Goal: Transaction & Acquisition: Purchase product/service

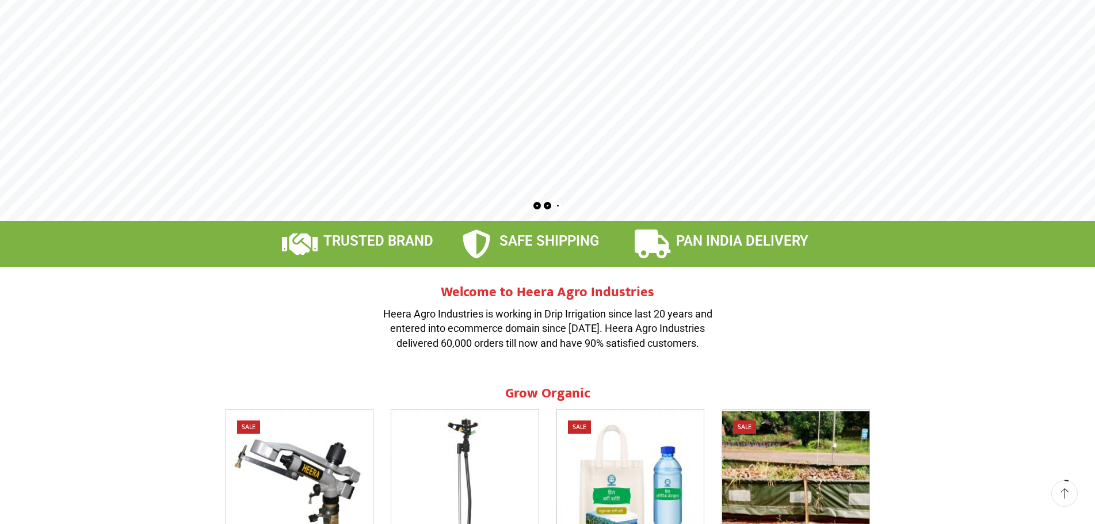
scroll to position [269, 0]
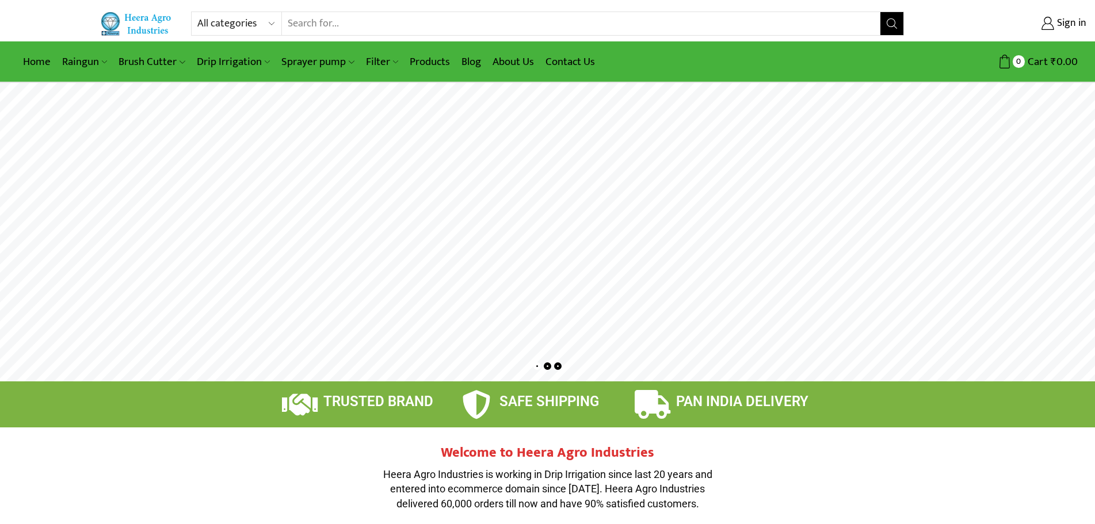
click at [72, 17] on div "All categories Accessories Air Release Valve Brush Cutter Domestic Use Drip Irr…" at bounding box center [547, 24] width 1095 height 24
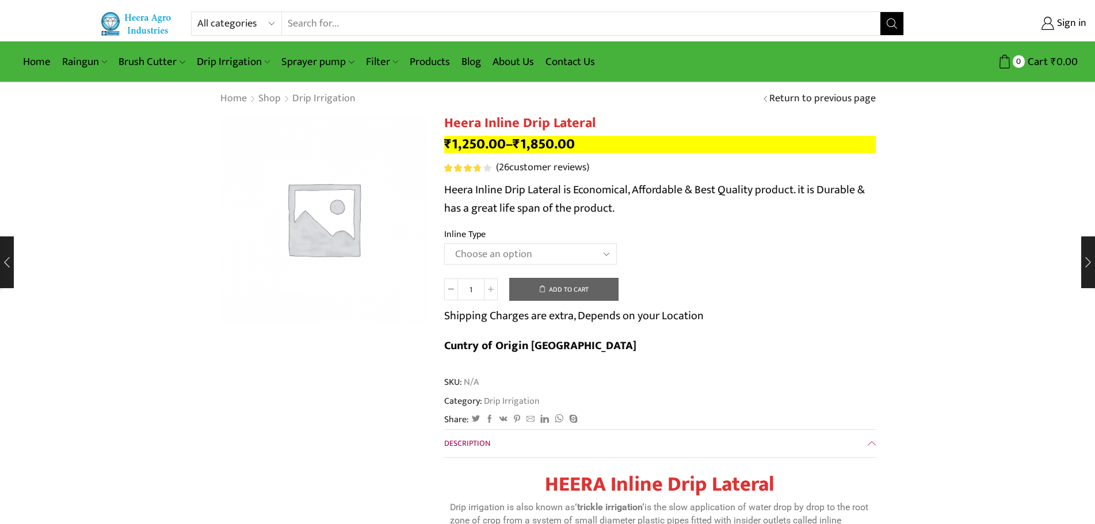
click at [536, 245] on select "Choose an option Heera Inline 12 MM (30CM) Heera Inline 12 MM (38CM) Heera Inli…" at bounding box center [530, 253] width 173 height 21
click at [737, 257] on td "Choose an option Heera Inline 12 MM (30CM) Heera Inline 12 MM (38CM) Heera Inli…" at bounding box center [659, 259] width 431 height 32
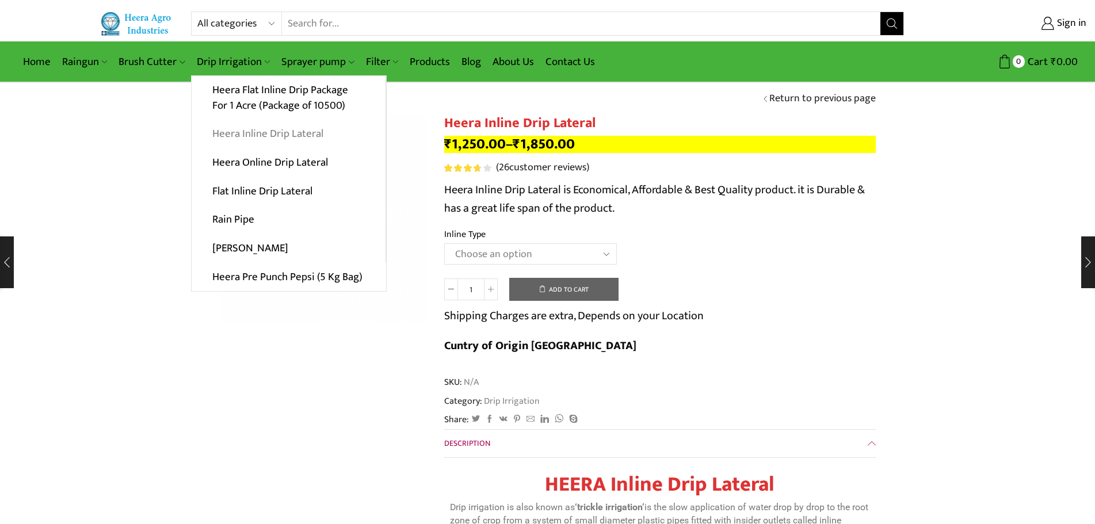
click at [255, 128] on link "Heera Inline Drip Lateral" at bounding box center [289, 134] width 194 height 29
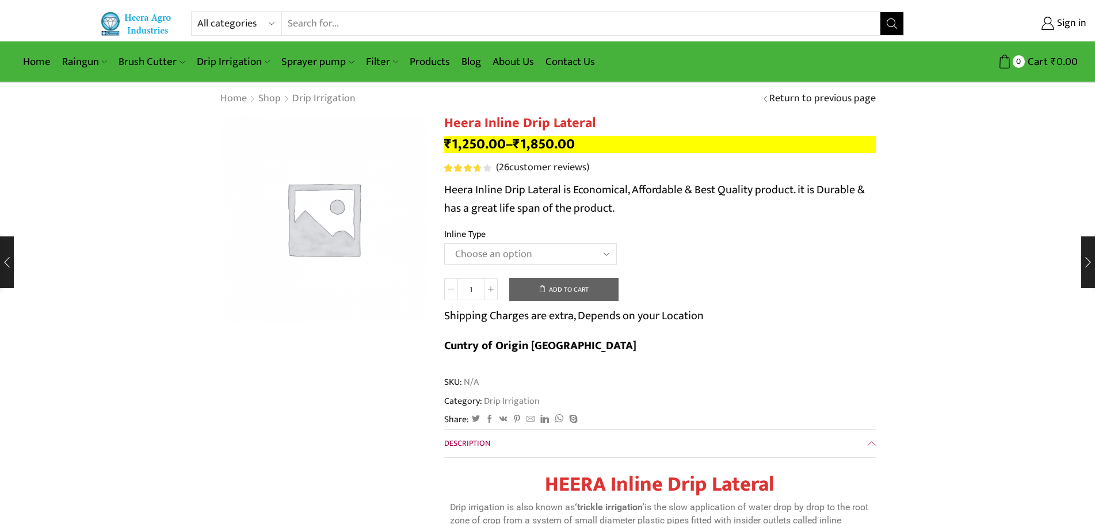
drag, startPoint x: 620, startPoint y: 246, endPoint x: 614, endPoint y: 247, distance: 5.8
click at [619, 246] on td "Choose an option Heera Inline 12 MM (30CM) Heera Inline 12 MM (38CM) Heera Inli…" at bounding box center [659, 259] width 431 height 32
click at [604, 247] on select "Choose an option Heera Inline 12 MM (30CM) Heera Inline 12 MM (38CM) Heera Inli…" at bounding box center [530, 253] width 173 height 21
select select "Heera Inline 20 MM (38CM)"
click at [444, 243] on select "Choose an option Heera Inline 12 MM (30CM) Heera Inline 12 MM (38CM) Heera Inli…" at bounding box center [530, 253] width 173 height 21
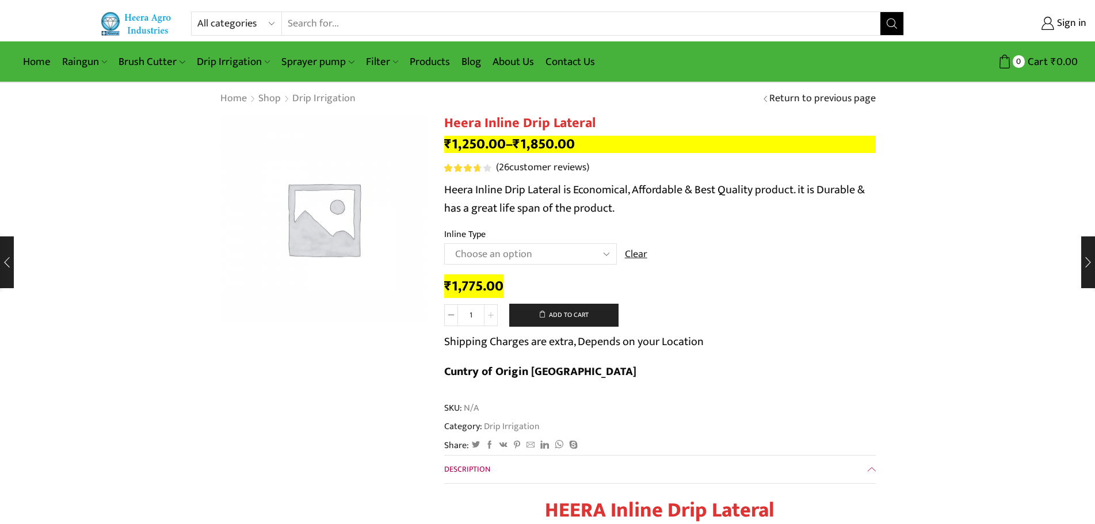
click at [492, 307] on span at bounding box center [491, 315] width 14 height 22
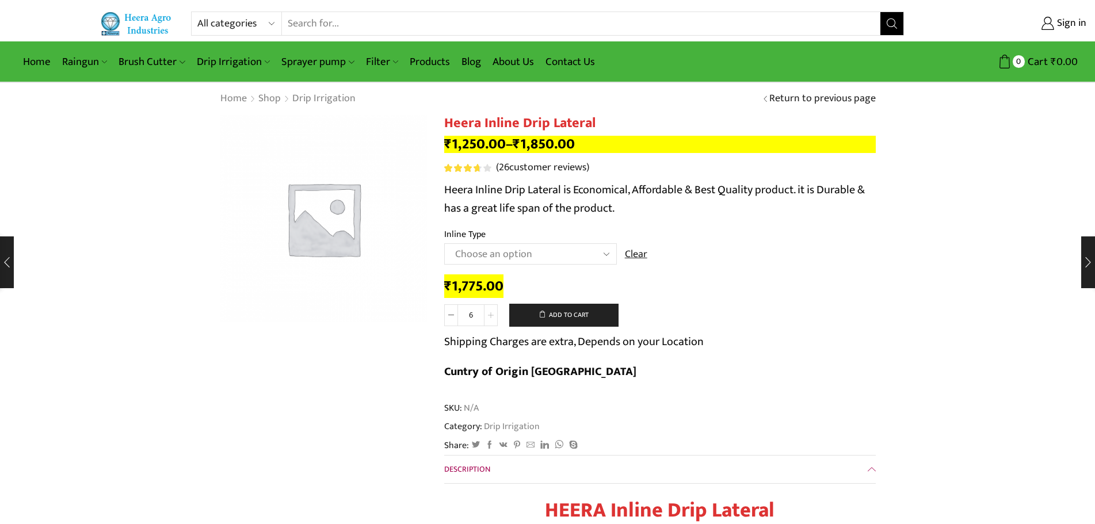
click at [492, 307] on span at bounding box center [491, 315] width 14 height 22
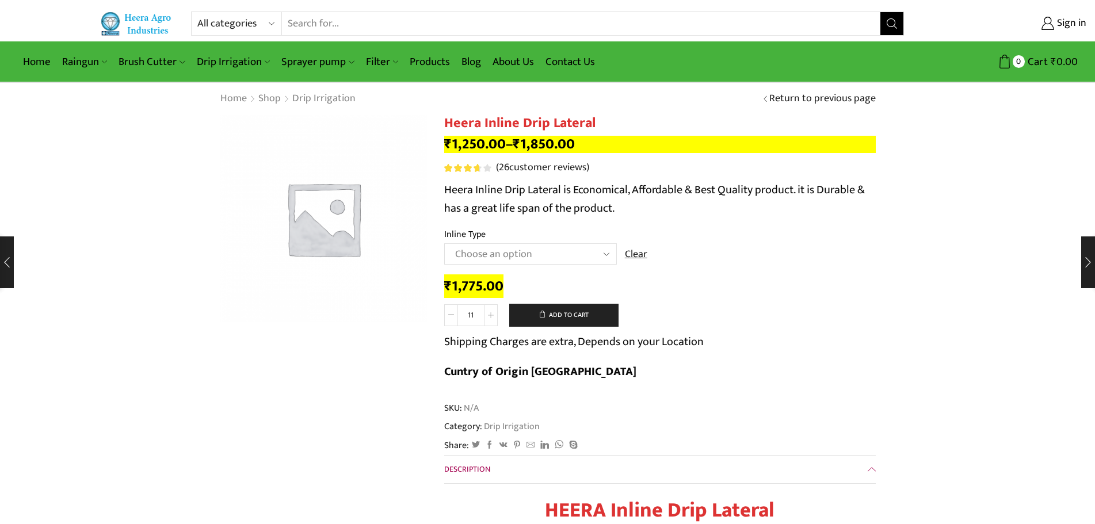
click at [492, 307] on span at bounding box center [491, 315] width 14 height 22
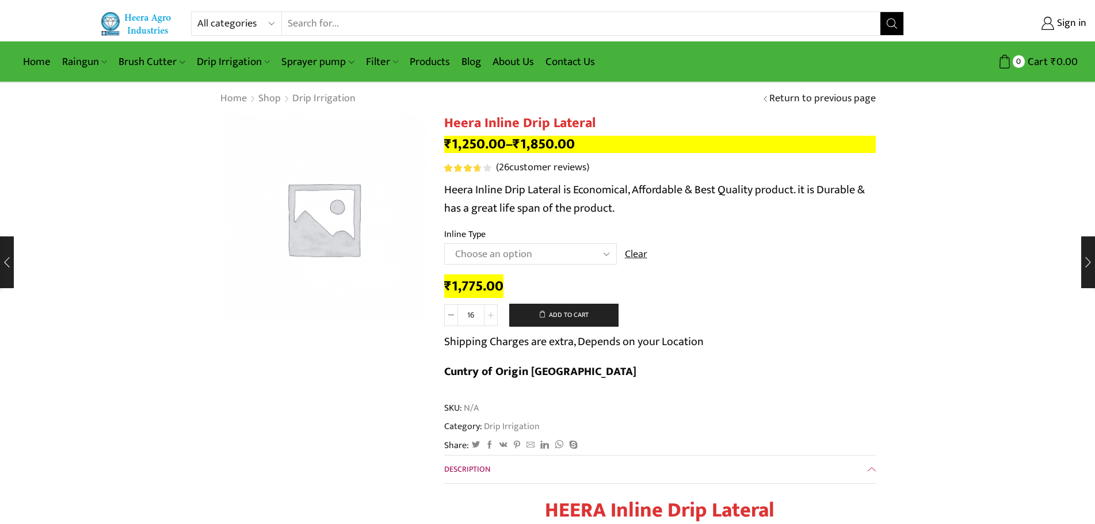
click at [492, 307] on span at bounding box center [491, 315] width 14 height 22
type input "19"
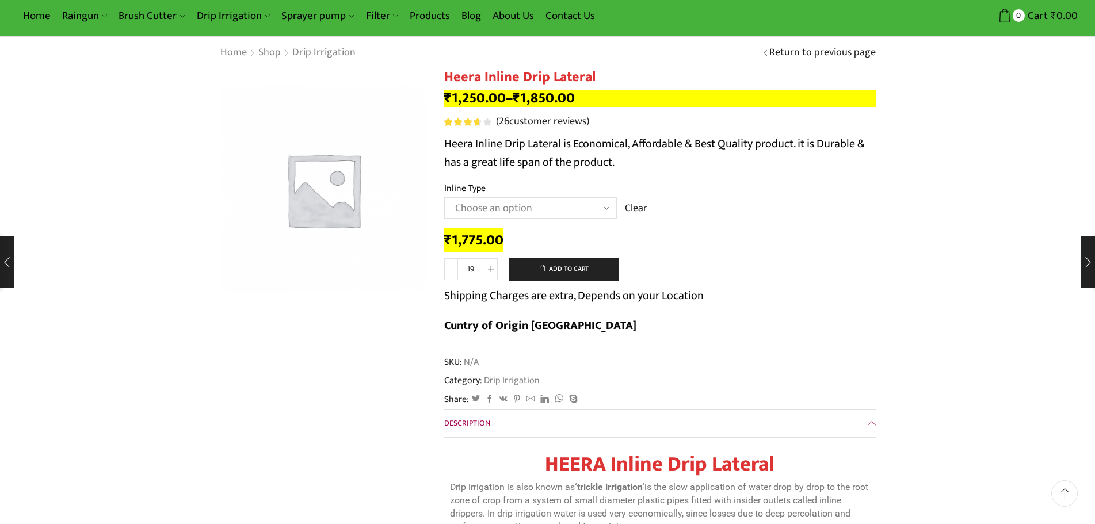
scroll to position [81, 0]
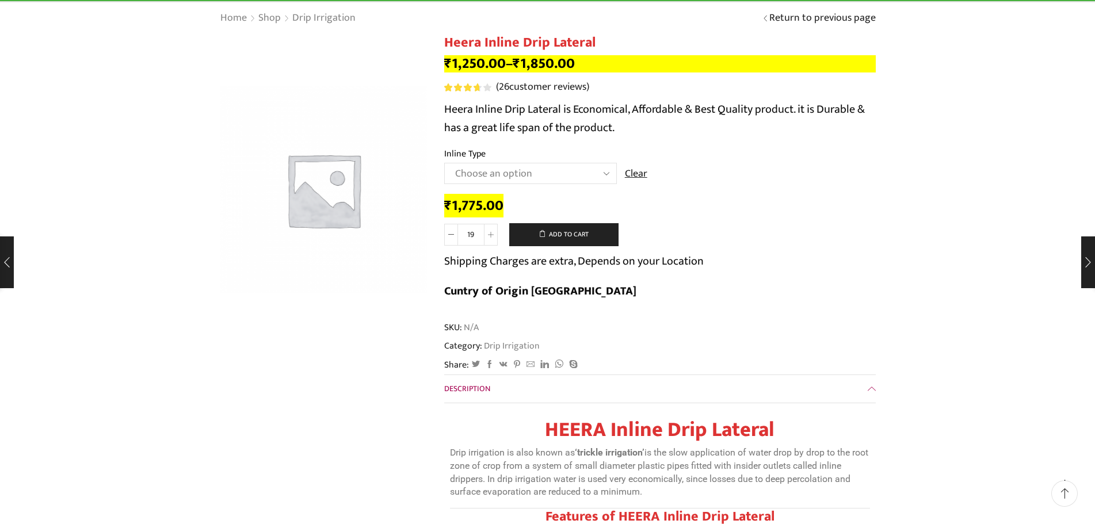
click at [486, 148] on th "Inline Type" at bounding box center [659, 155] width 431 height 17
click at [312, 189] on img at bounding box center [323, 189] width 207 height 207
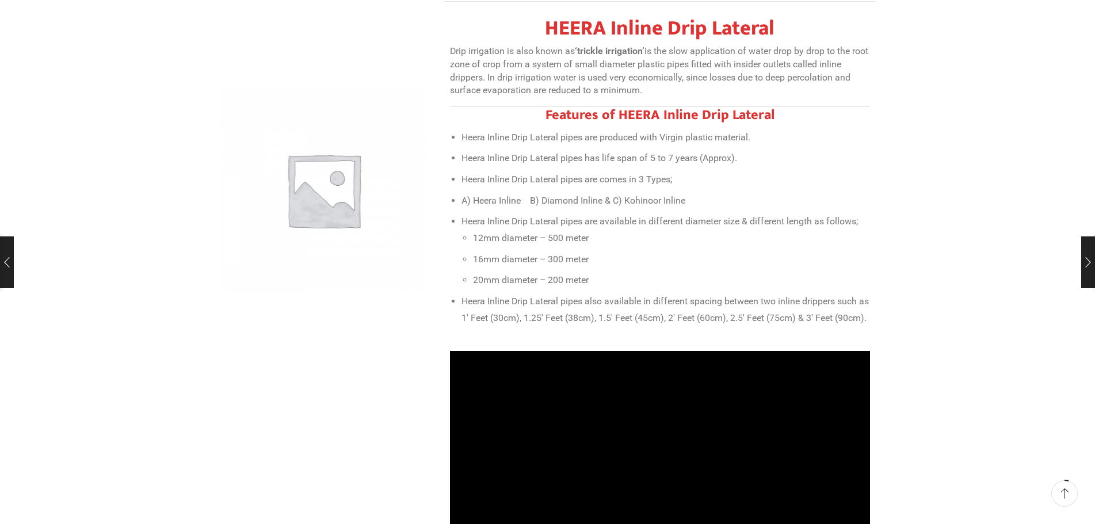
scroll to position [0, 0]
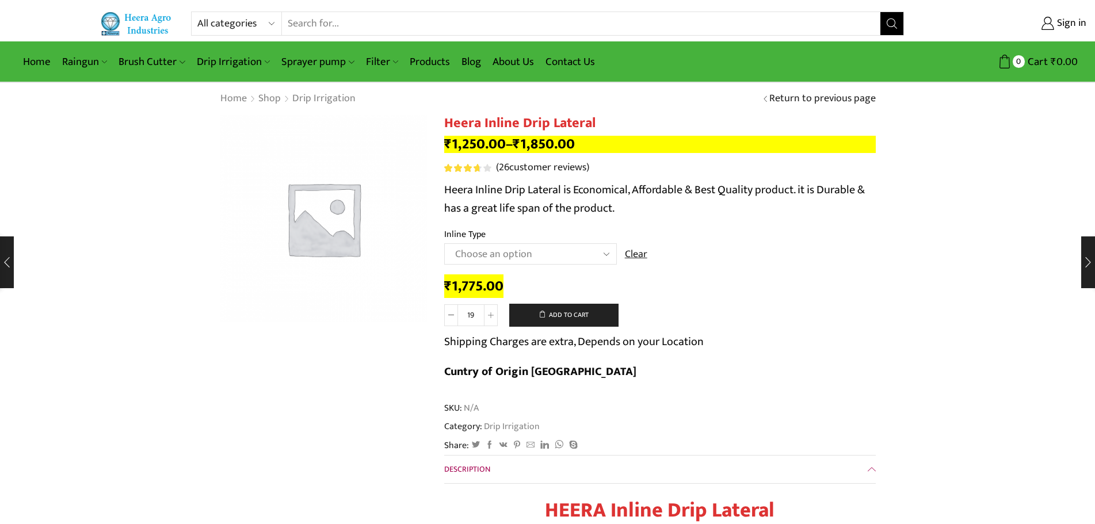
click at [411, 116] on img at bounding box center [323, 218] width 207 height 207
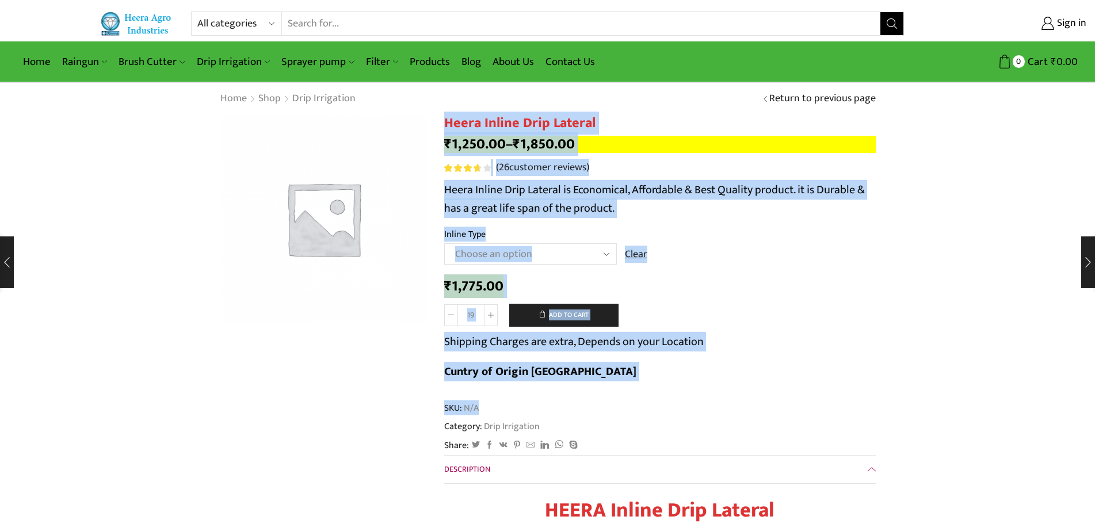
drag, startPoint x: 444, startPoint y: 121, endPoint x: 663, endPoint y: 374, distance: 334.8
click at [697, 245] on td "Choose an option Heera Inline 12 MM (30CM) Heera Inline 12 MM (38CM) Heera Inli…" at bounding box center [659, 259] width 431 height 32
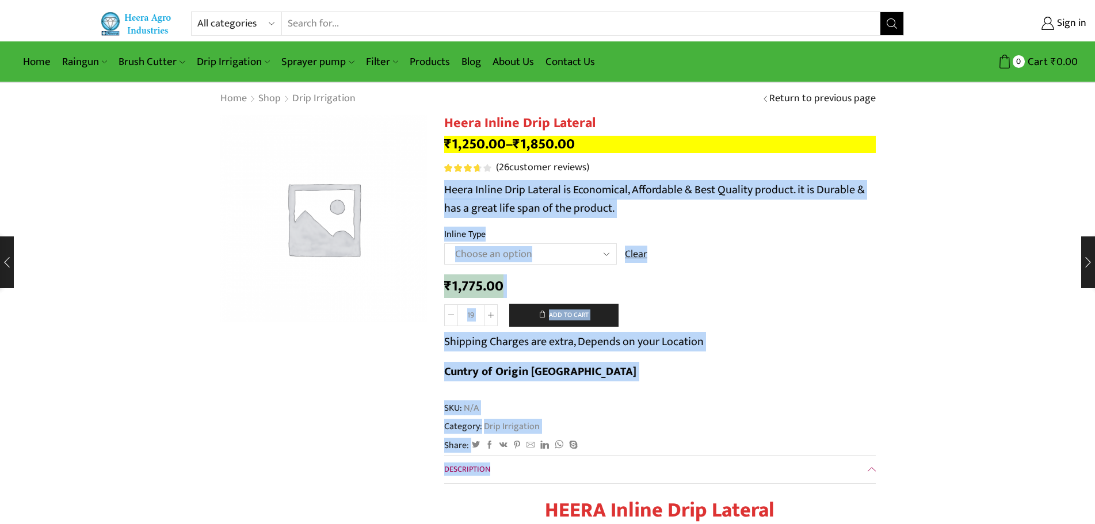
drag, startPoint x: 447, startPoint y: 190, endPoint x: 808, endPoint y: 443, distance: 441.4
click at [820, 323] on div "Heera Inline Drip Lateral quantity 19 Add to cart Shipping Charges are extra, D…" at bounding box center [659, 348] width 431 height 89
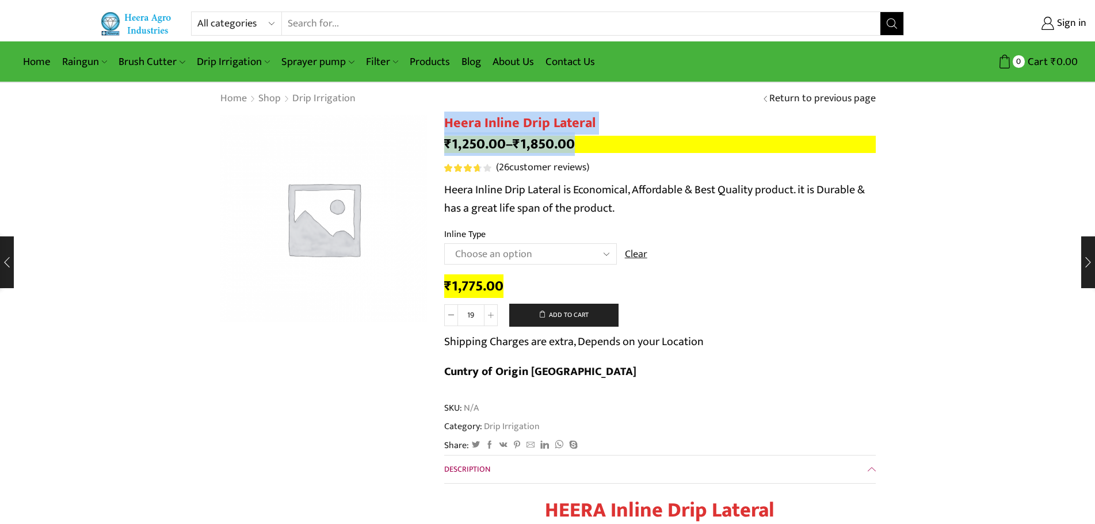
drag, startPoint x: 447, startPoint y: 122, endPoint x: 707, endPoint y: 251, distance: 289.6
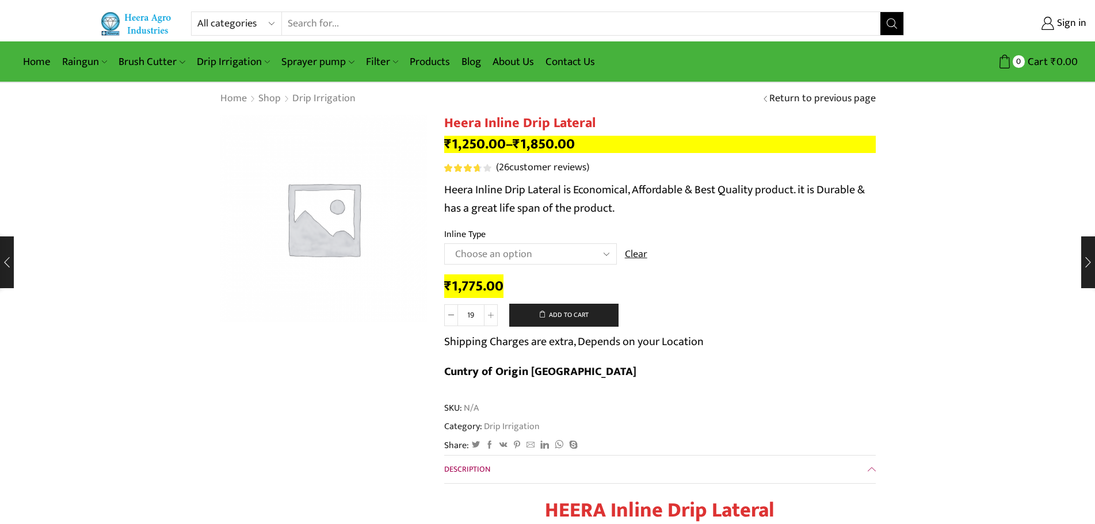
click at [711, 273] on td "Choose an option Heera Inline 12 MM (30CM) Heera Inline 12 MM (38CM) Heera Inli…" at bounding box center [659, 259] width 431 height 32
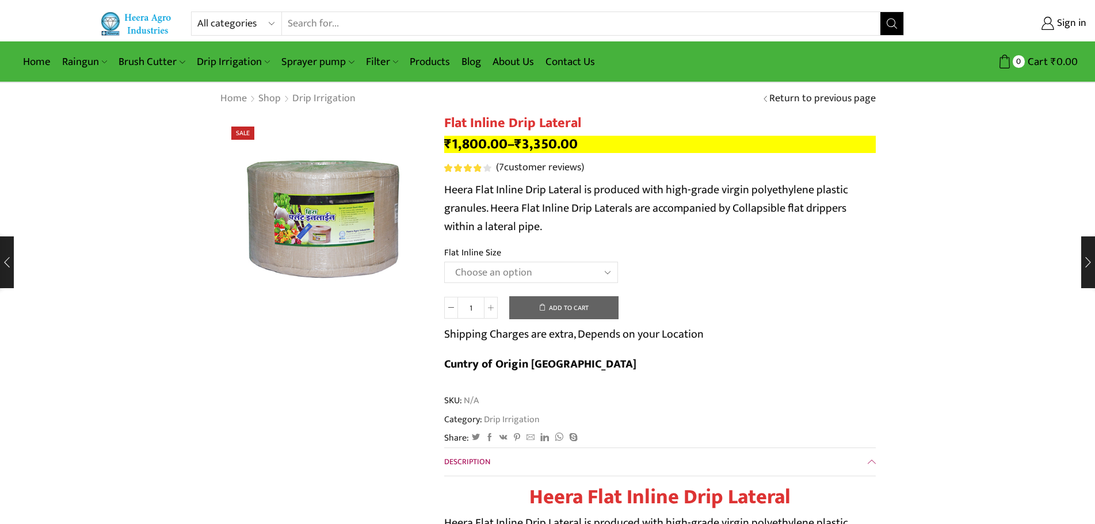
click at [502, 265] on select "Choose an option 12 MM 0.25 Thickness (30 CM) 12 MM 0.25 Thickness (40 CM) 12 M…" at bounding box center [531, 272] width 174 height 21
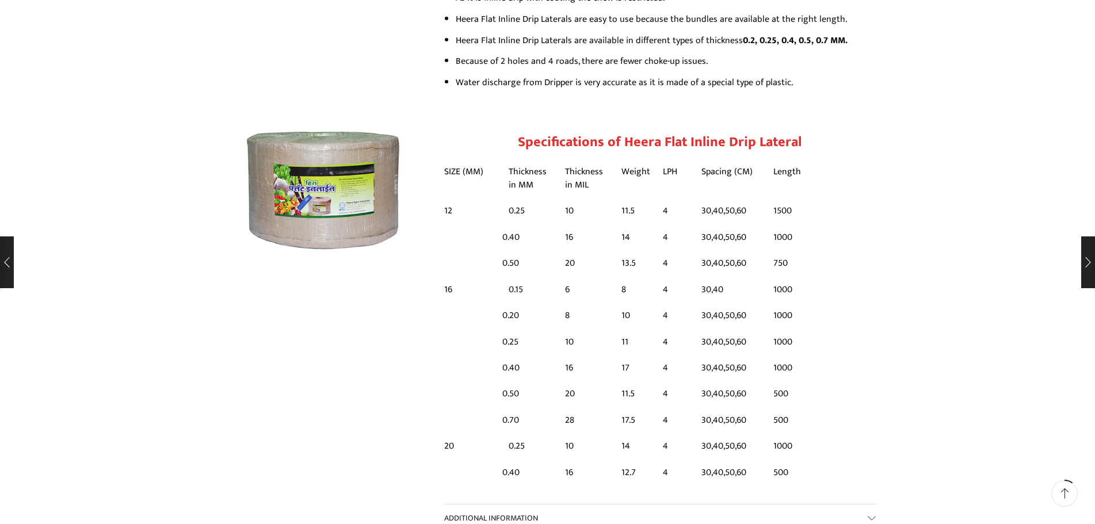
scroll to position [734, 0]
